Goal: Transaction & Acquisition: Purchase product/service

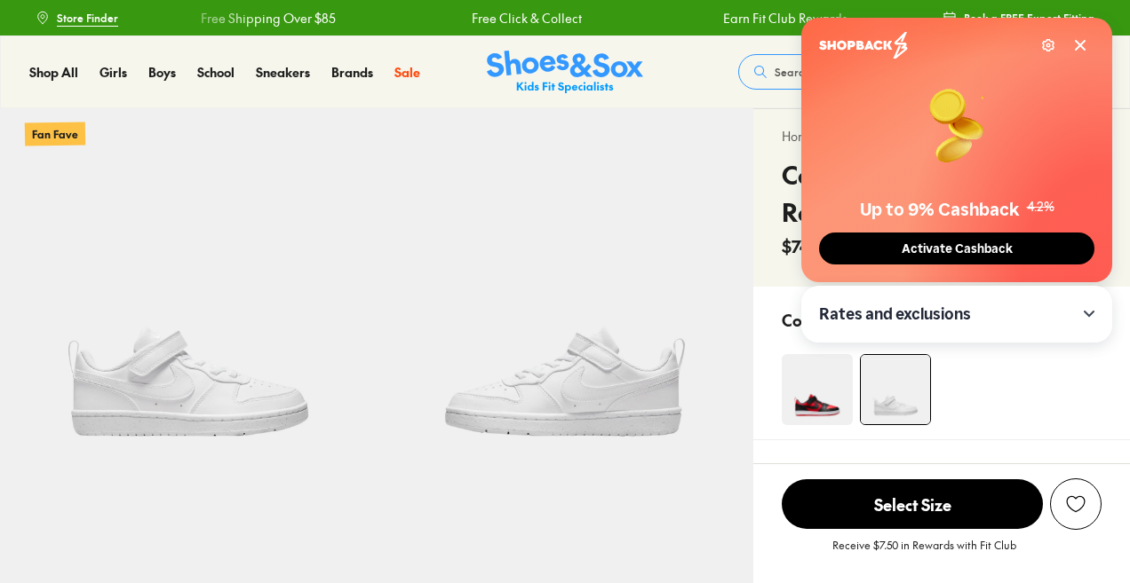
select select "*"
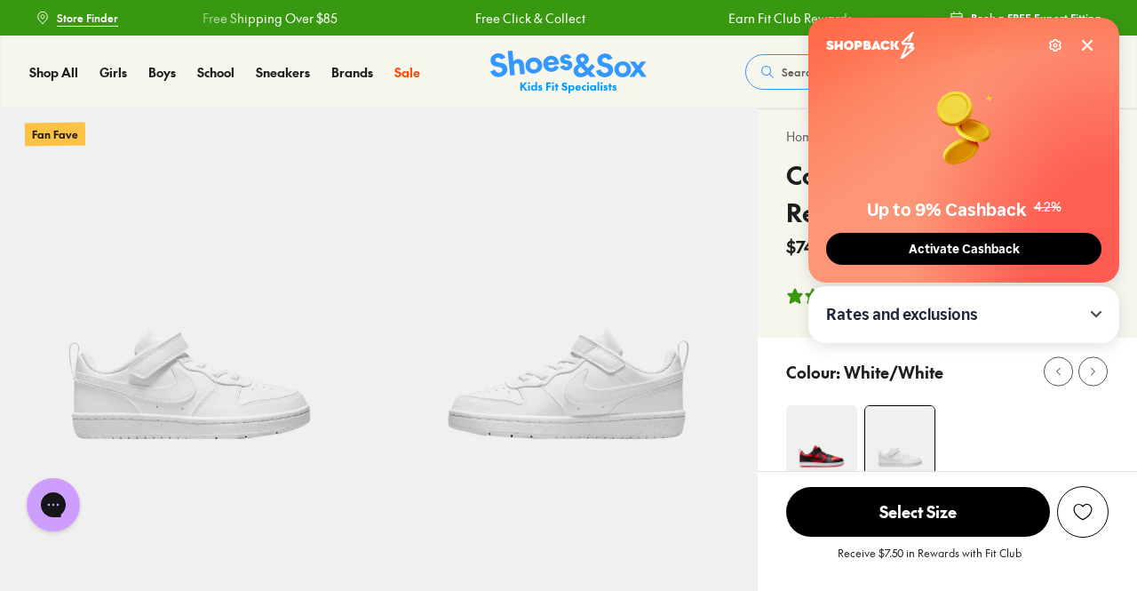
click at [1083, 42] on icon at bounding box center [1087, 45] width 9 height 9
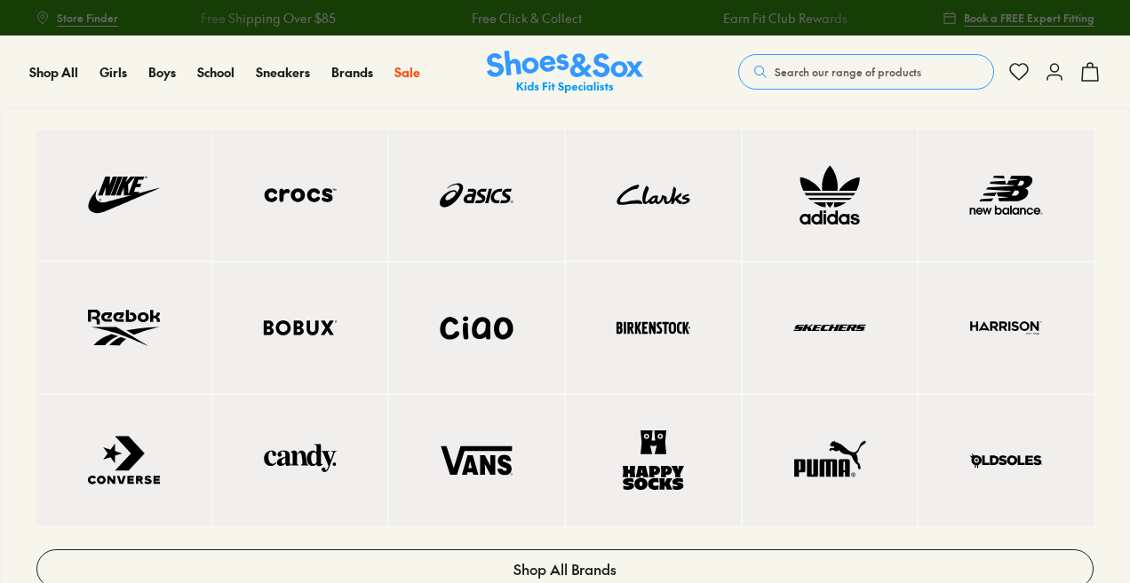
click at [176, 182] on link at bounding box center [123, 195] width 175 height 131
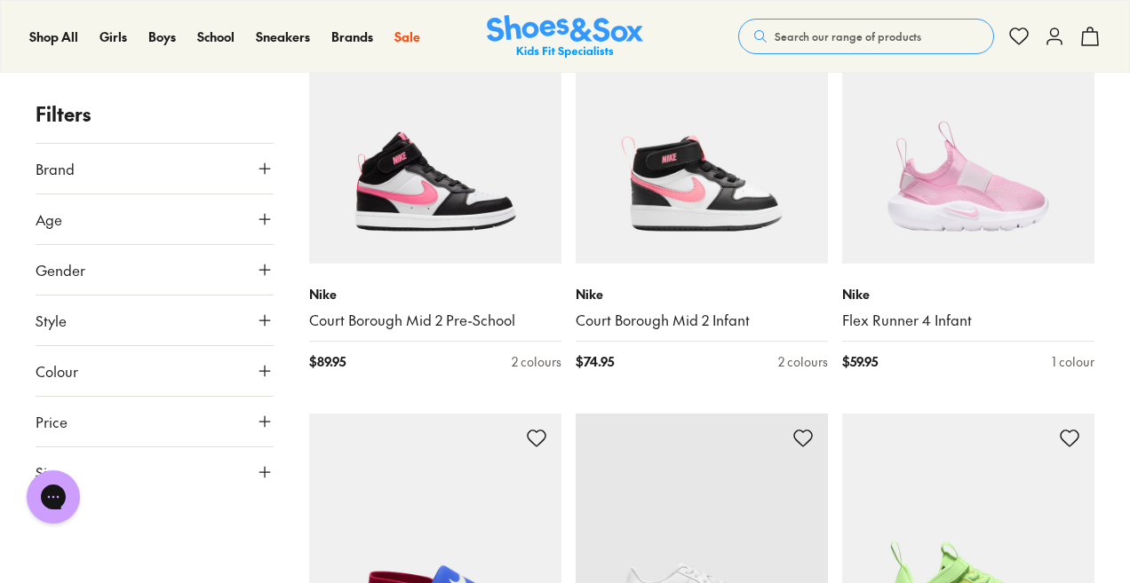
scroll to position [3232, 0]
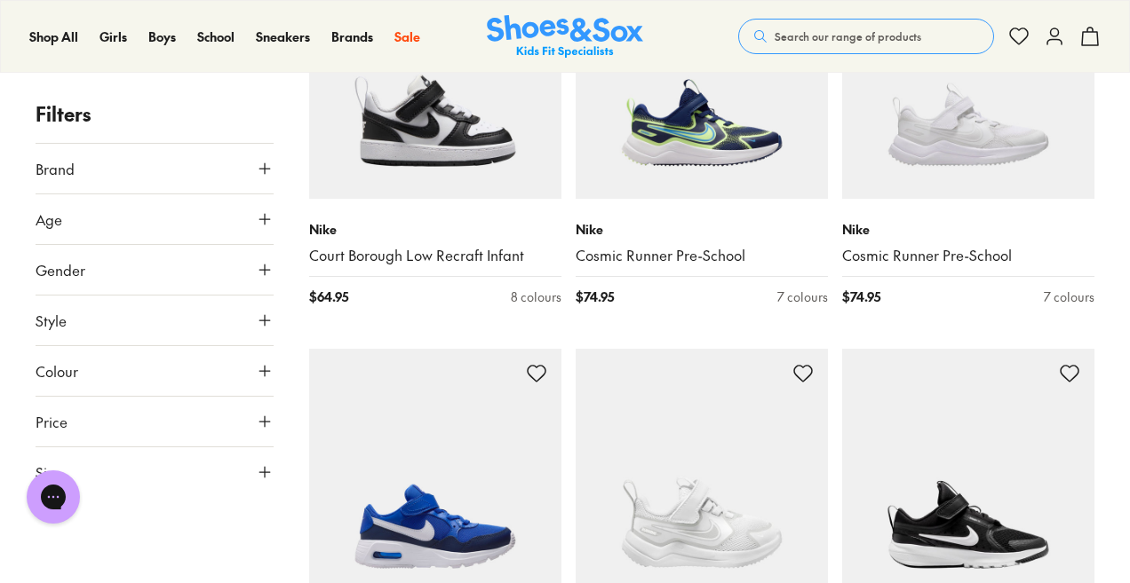
scroll to position [6500, 0]
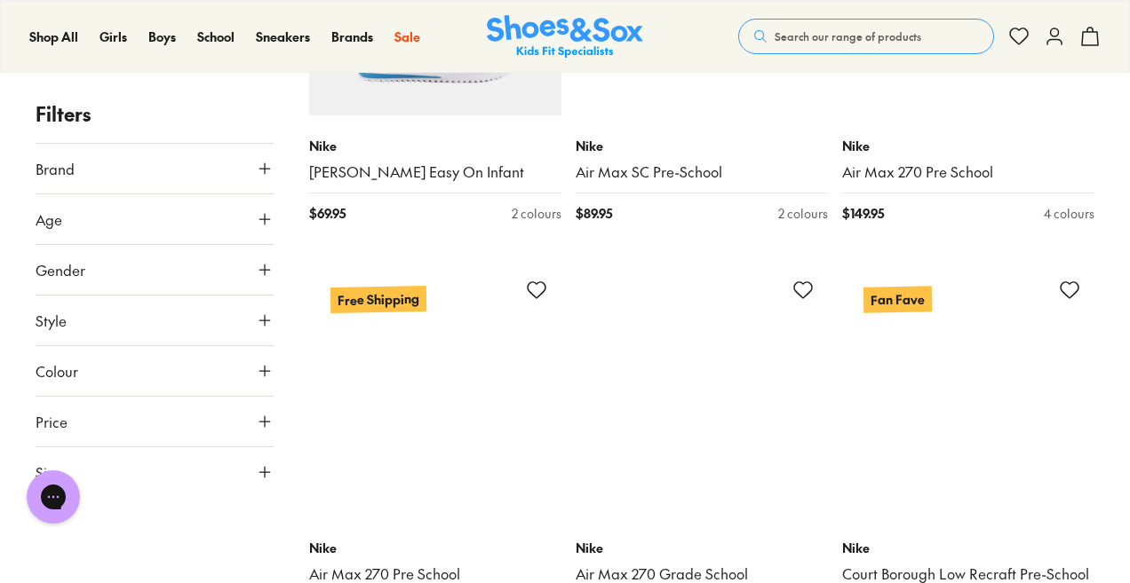
scroll to position [9200, 0]
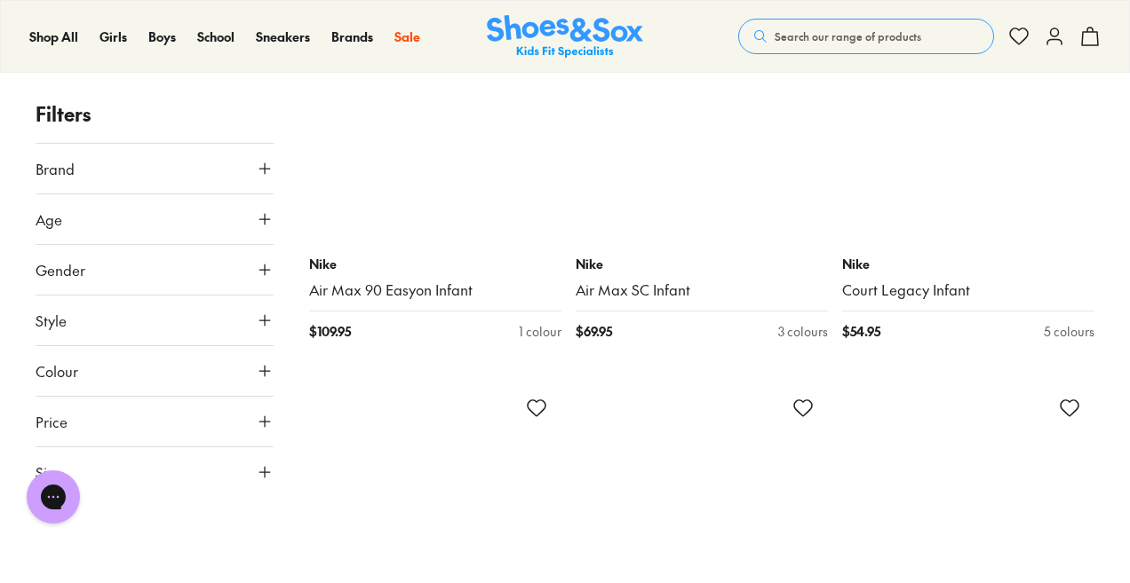
scroll to position [16624, 0]
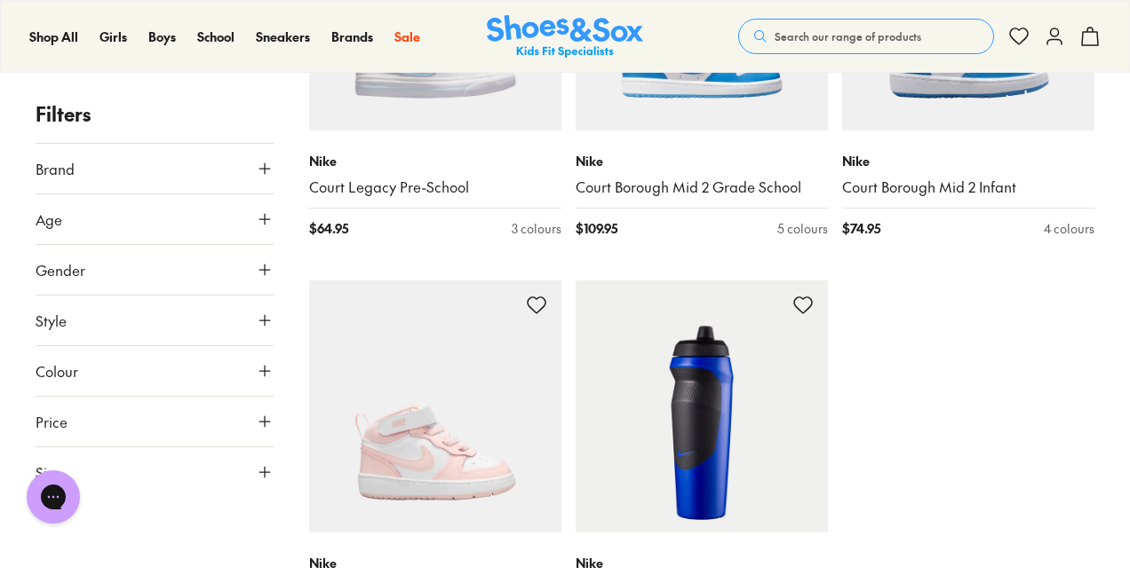
scroll to position [17086, 0]
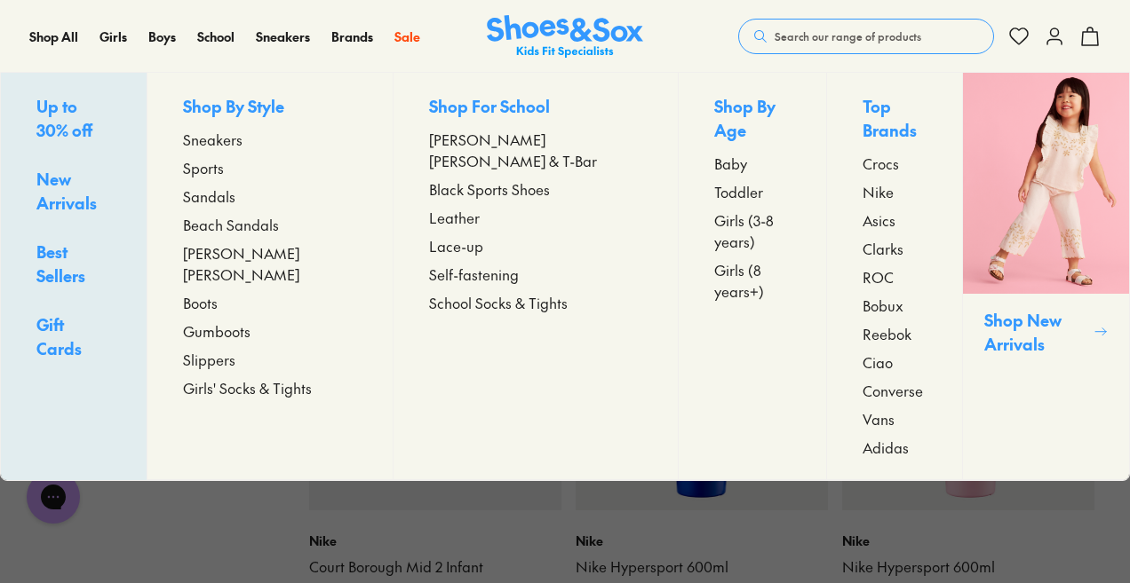
click at [242, 136] on span "Sneakers" at bounding box center [212, 139] width 59 height 21
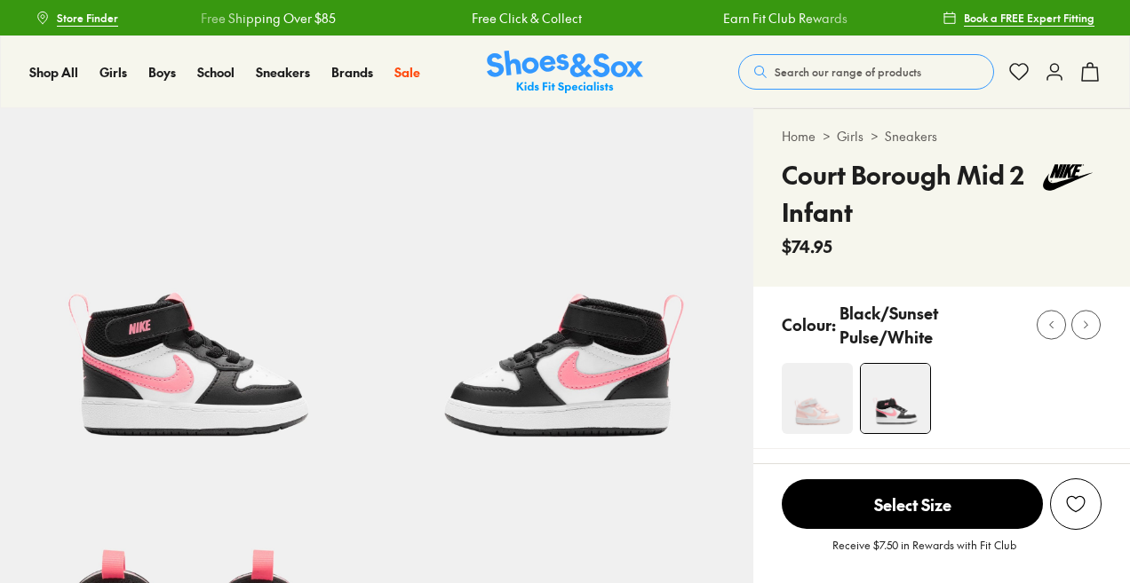
select select "*"
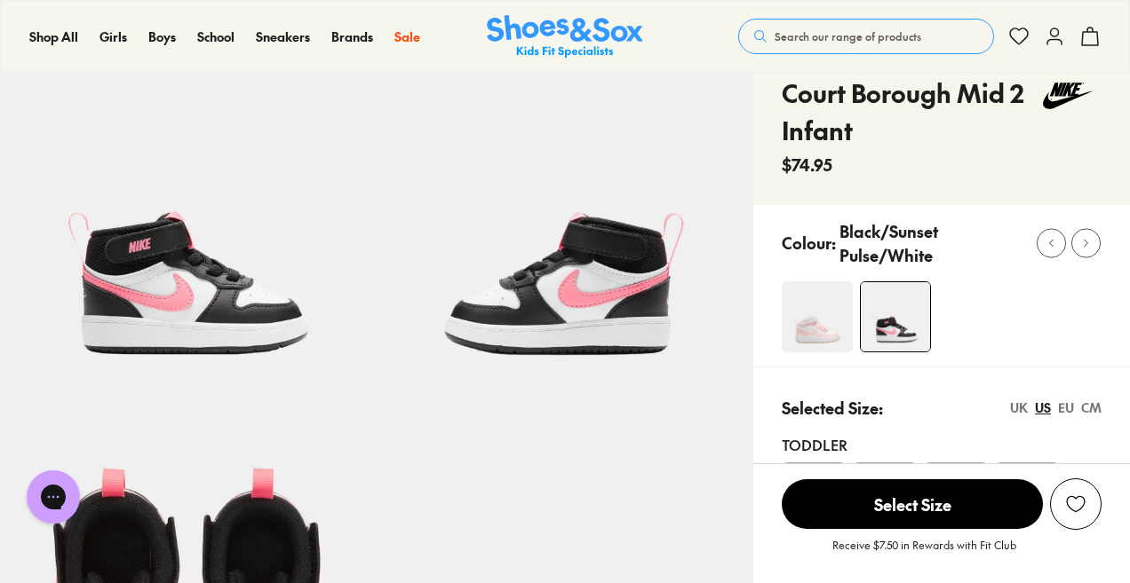
scroll to position [36, 0]
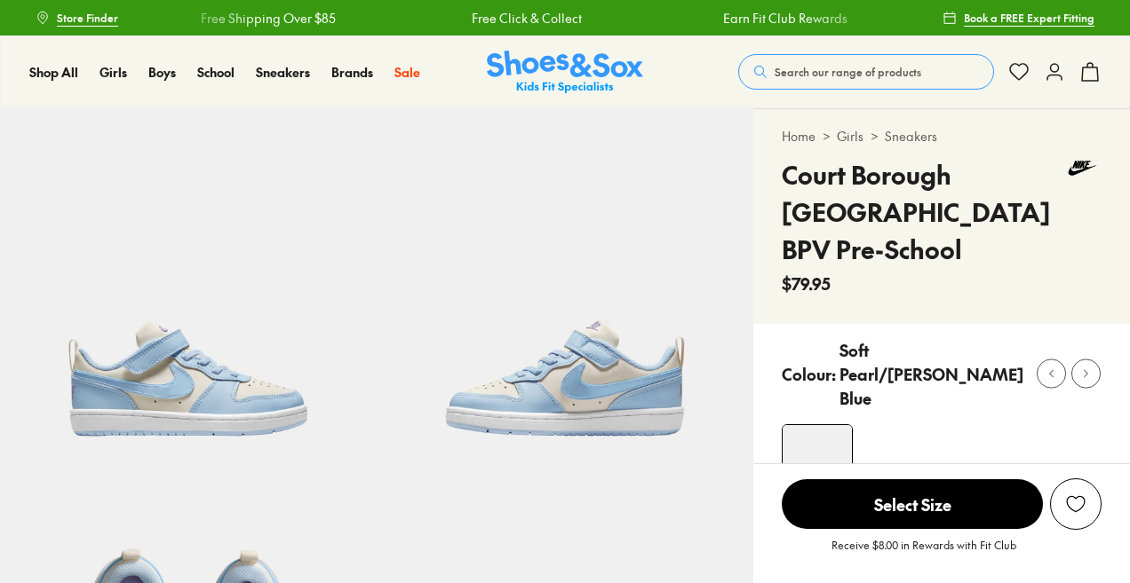
select select "*"
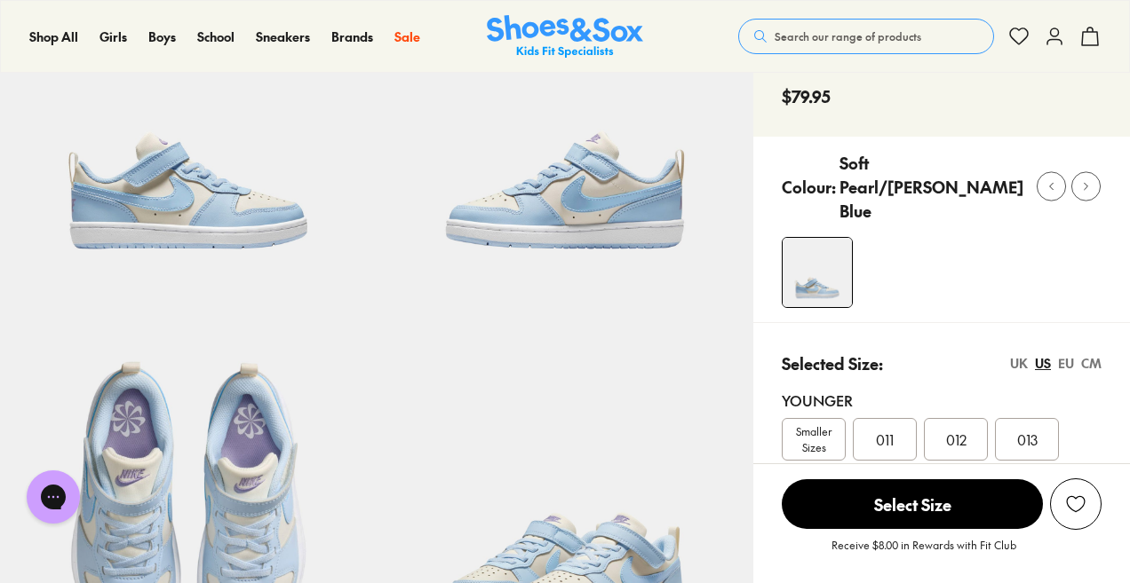
scroll to position [71, 0]
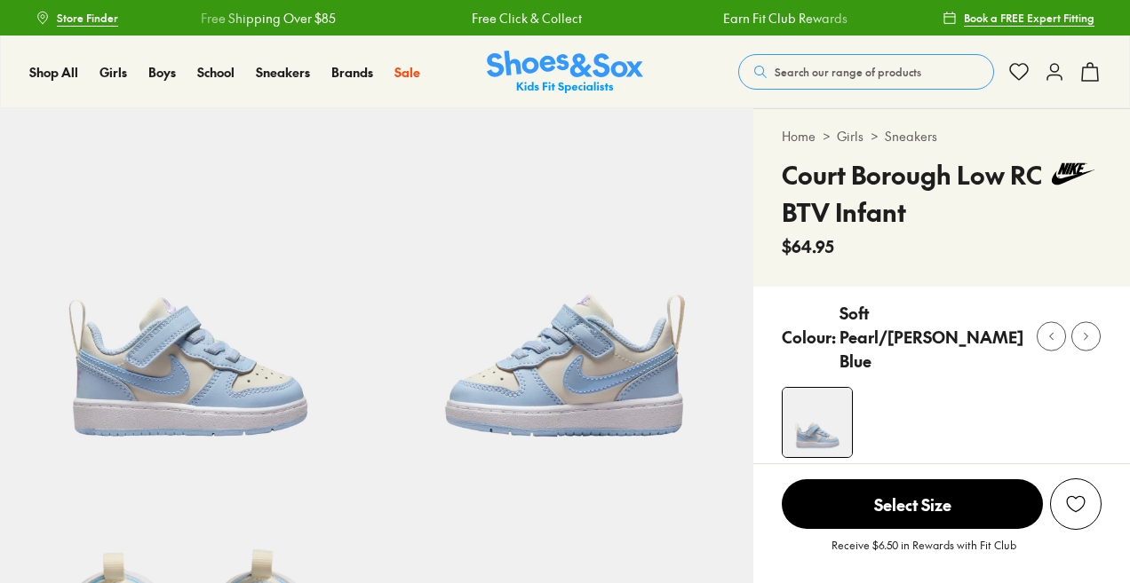
select select "*"
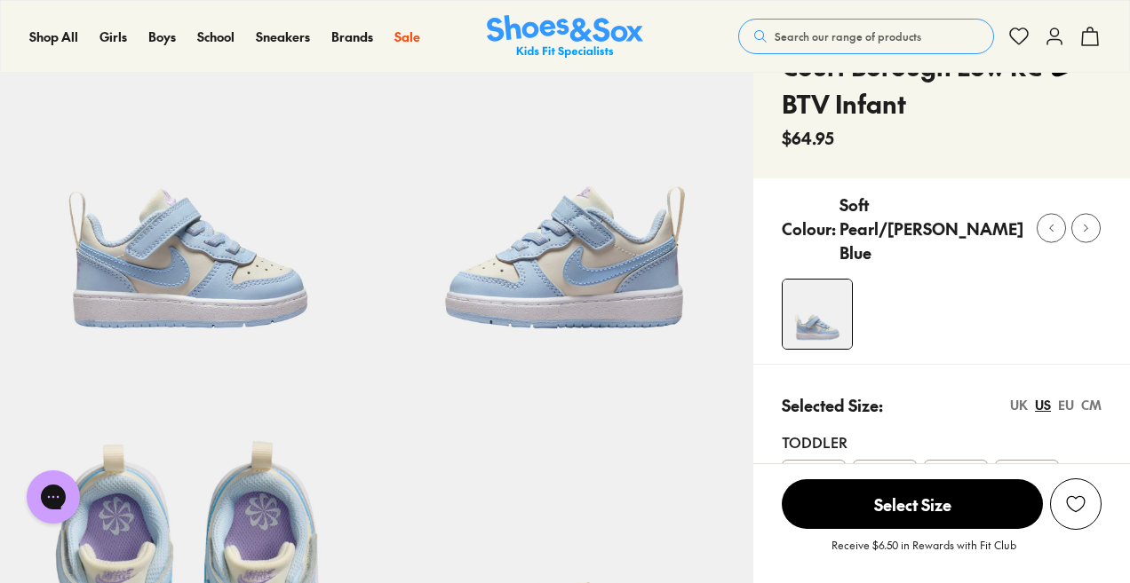
scroll to position [107, 0]
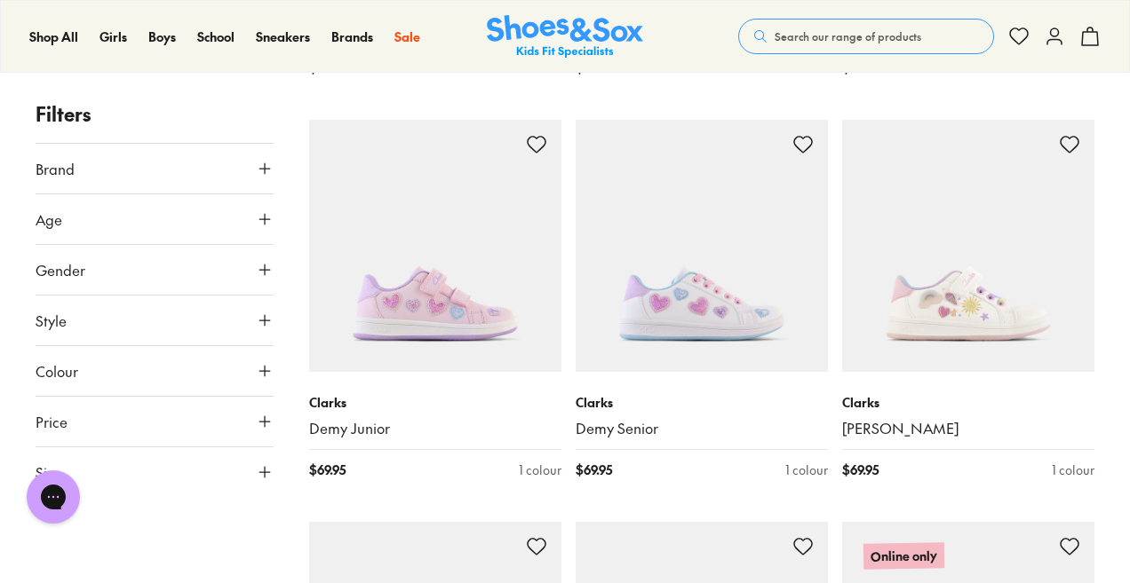
scroll to position [3552, 0]
